Goal: Task Accomplishment & Management: Manage account settings

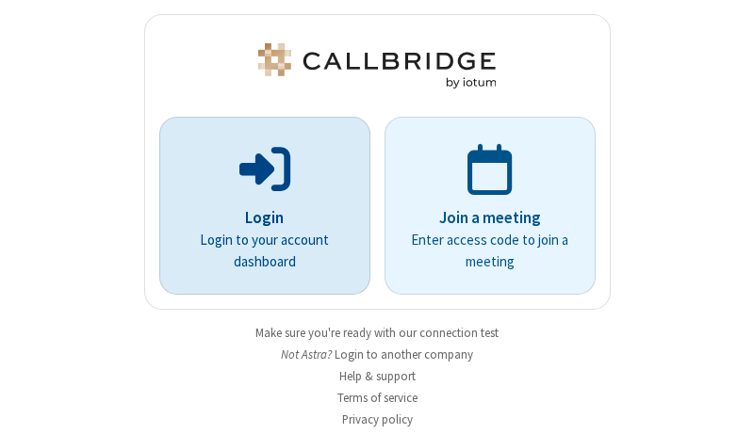
click at [257, 218] on p "Login" at bounding box center [265, 218] width 158 height 24
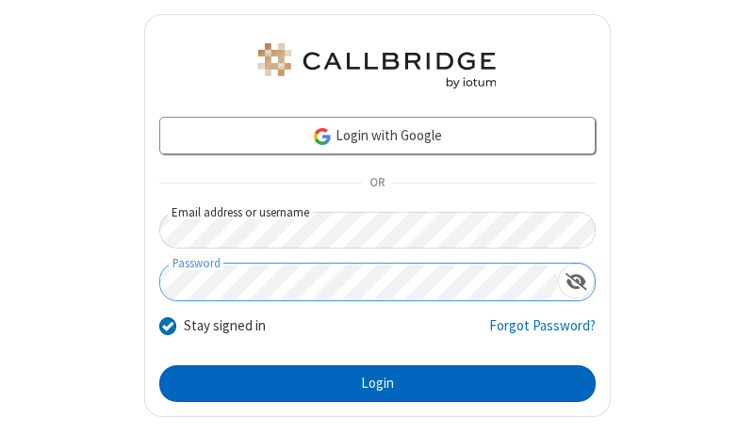
click at [369, 383] on button "Login" at bounding box center [377, 385] width 436 height 38
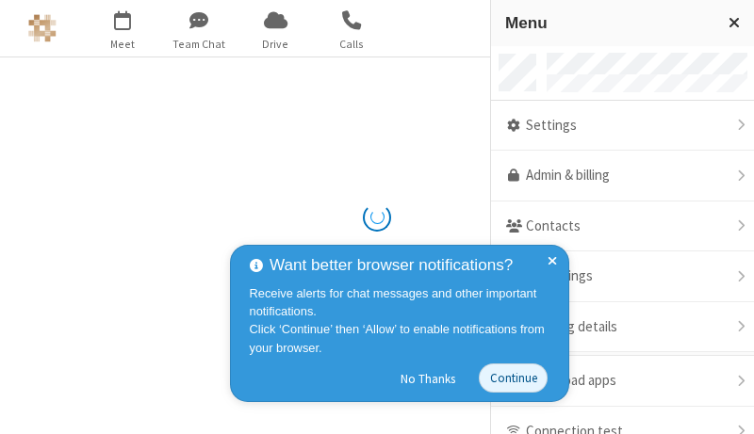
click at [615, 176] on link "Admin & billing" at bounding box center [622, 176] width 263 height 51
